Goal: Information Seeking & Learning: Find contact information

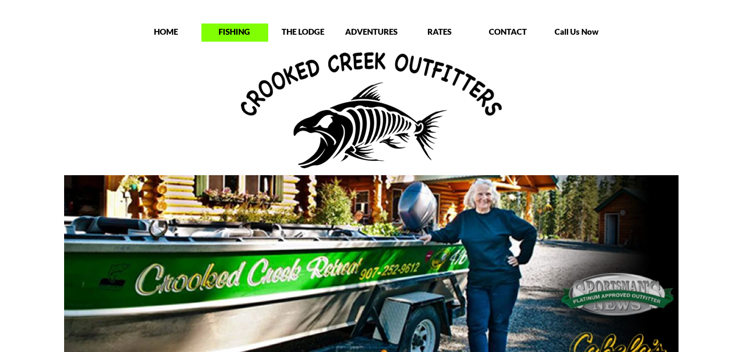
click at [236, 34] on p "FISHING" at bounding box center [235, 31] width 67 height 11
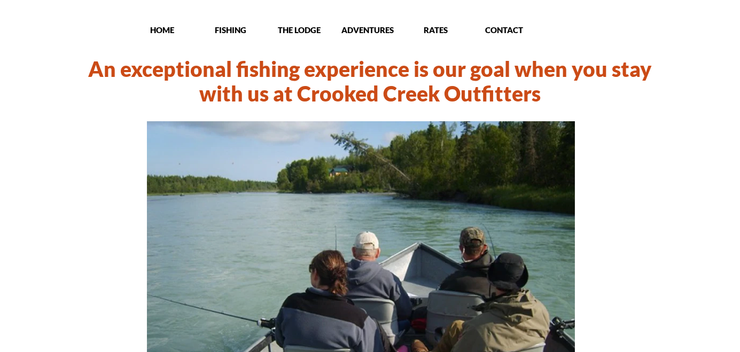
click at [306, 27] on p "THE LODGE" at bounding box center [299, 30] width 67 height 11
click at [306, 31] on p "THE LODGE" at bounding box center [299, 30] width 67 height 11
click at [367, 26] on p "ADVENTURES" at bounding box center [368, 30] width 67 height 11
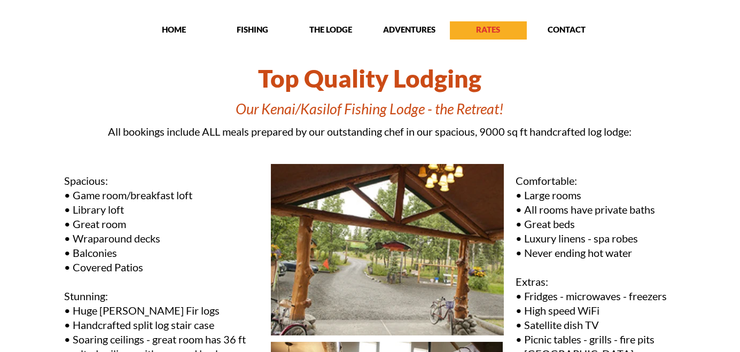
click at [481, 26] on p "RATES" at bounding box center [488, 29] width 77 height 11
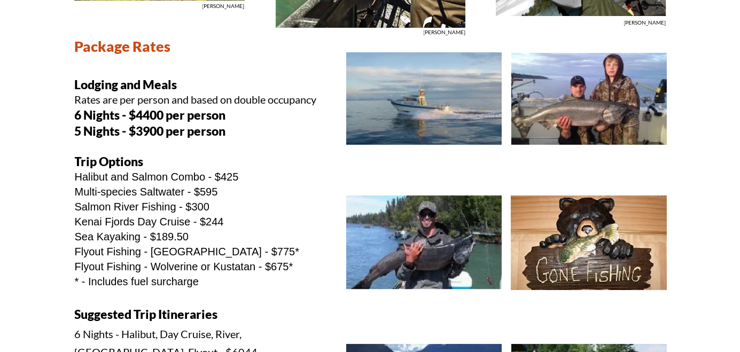
scroll to position [428, 0]
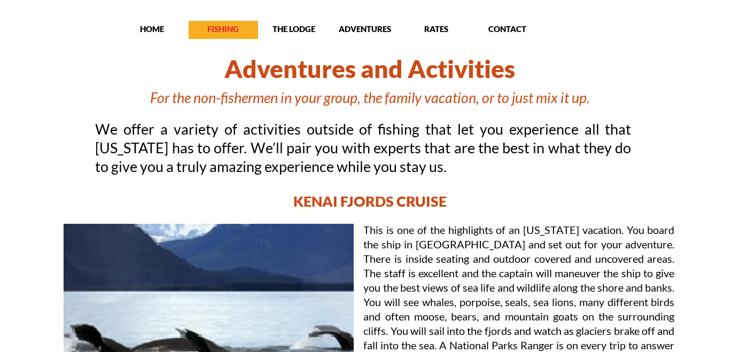
click at [228, 29] on p "FISHING" at bounding box center [223, 29] width 69 height 11
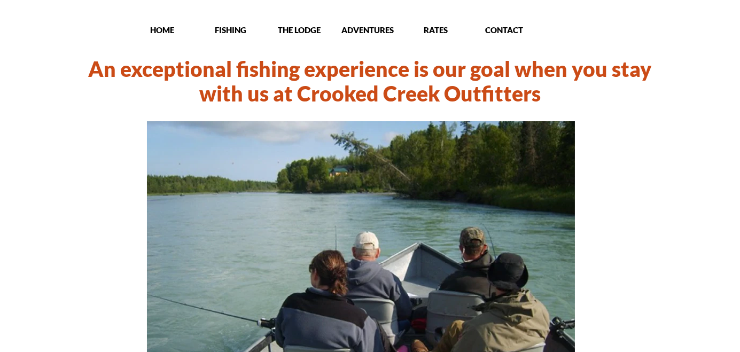
click at [288, 29] on p "THE LODGE" at bounding box center [299, 30] width 67 height 11
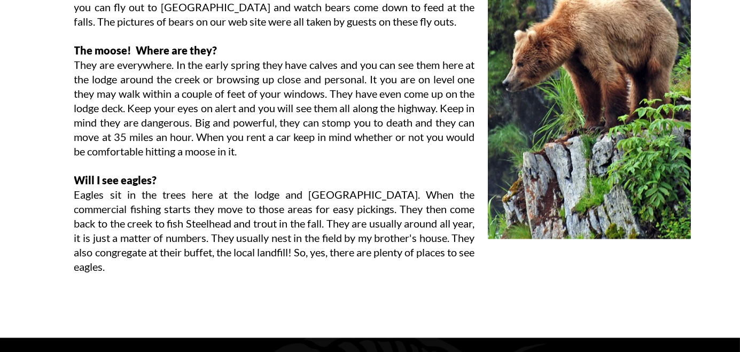
scroll to position [4897, 0]
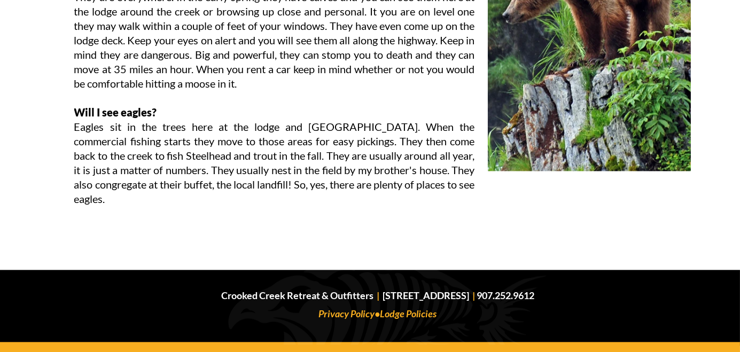
drag, startPoint x: 334, startPoint y: 296, endPoint x: 519, endPoint y: 293, distance: 185.5
click at [519, 293] on p "Crooked Creek Retreat & Outfitters | [STREET_ADDRESS] | 907.252.9612" at bounding box center [378, 296] width 608 height 18
drag, startPoint x: 519, startPoint y: 293, endPoint x: 432, endPoint y: 295, distance: 87.1
copy p "[STREET_ADDRESS]"
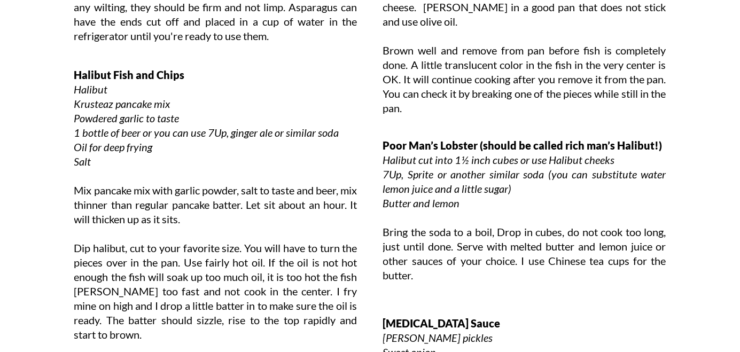
scroll to position [3614, 0]
